Goal: Contribute content

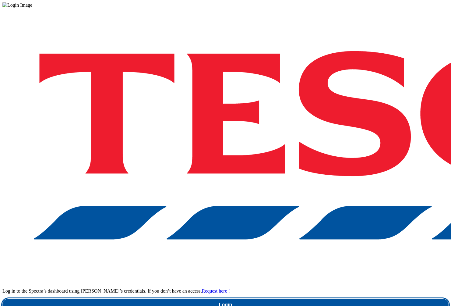
click at [340, 298] on link "Login" at bounding box center [225, 304] width 446 height 12
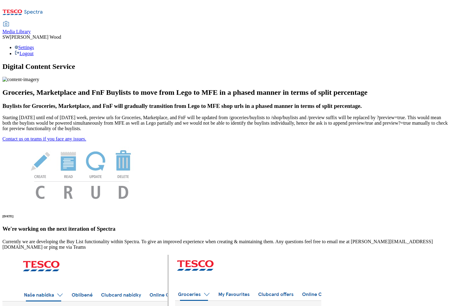
click at [31, 29] on span "Media Library" at bounding box center [16, 31] width 28 height 5
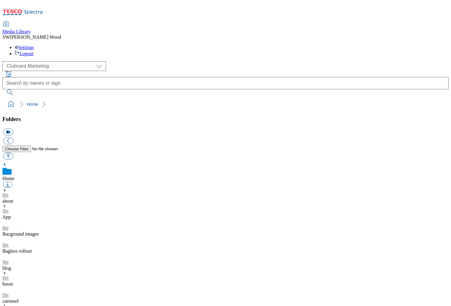
scroll to position [4, 0]
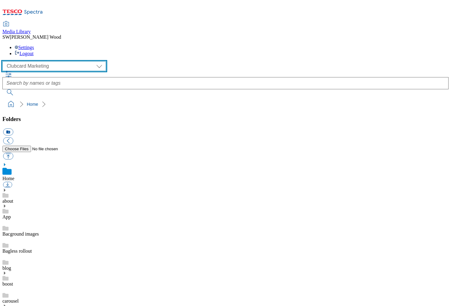
select select "flare-ghs-mktg"
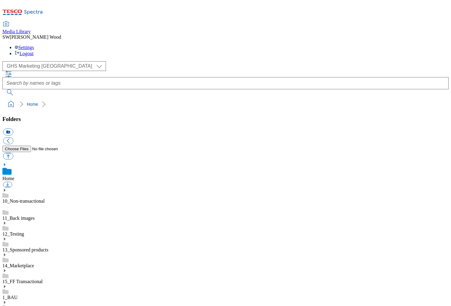
click at [18, 294] on link "1_BAU" at bounding box center [9, 296] width 15 height 5
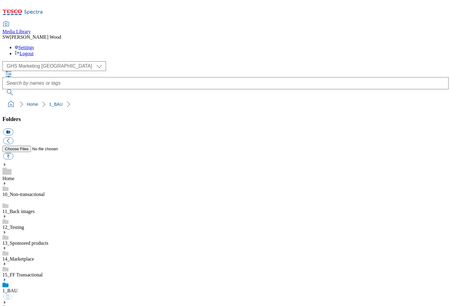
click at [7, 277] on icon at bounding box center [4, 279] width 4 height 4
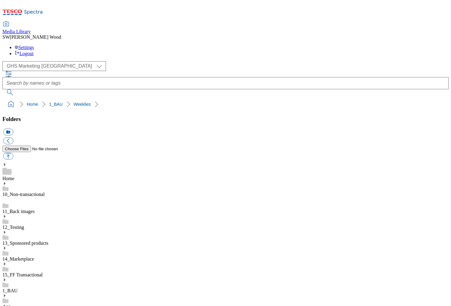
click at [13, 128] on button "icon_new_folder" at bounding box center [8, 131] width 10 height 7
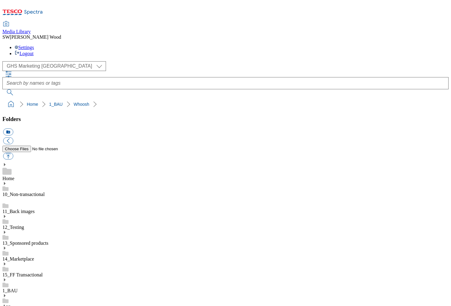
scroll to position [156, 0]
paste input "2534-WF-530341"
type input "2534-WF-530341"
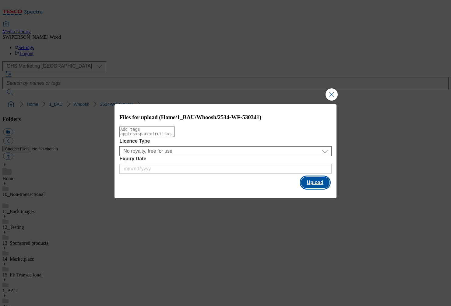
click at [314, 184] on button "Upload" at bounding box center [315, 183] width 29 height 12
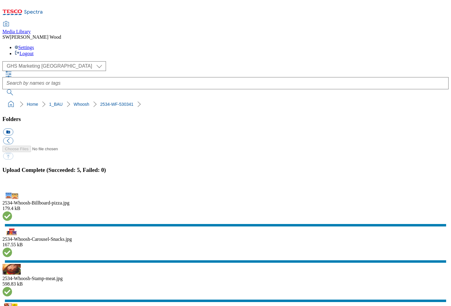
click at [122, 98] on ol "Home 1_BAU Whoosh 2534-WF-530341" at bounding box center [227, 104] width 442 height 12
drag, startPoint x: 133, startPoint y: 61, endPoint x: -4, endPoint y: 60, distance: 137.3
copy ol "Home 1_BAU Whoosh 2534-WF-530341"
